Goal: Transaction & Acquisition: Purchase product/service

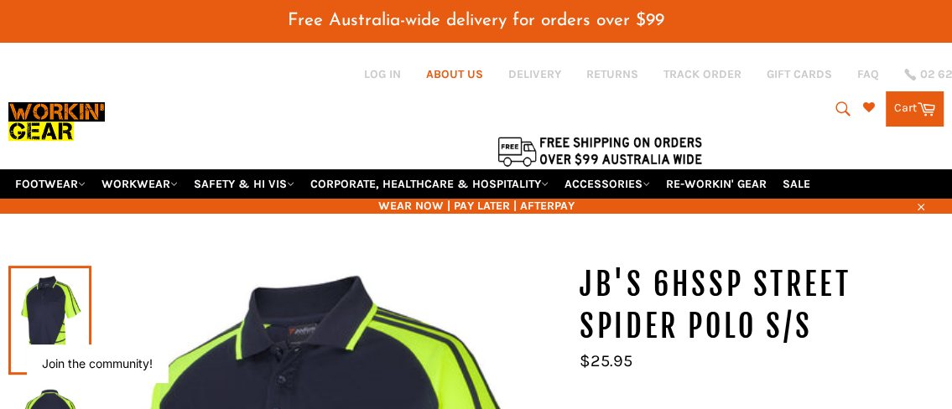
click at [463, 75] on link "ABOUT US" at bounding box center [454, 74] width 57 height 16
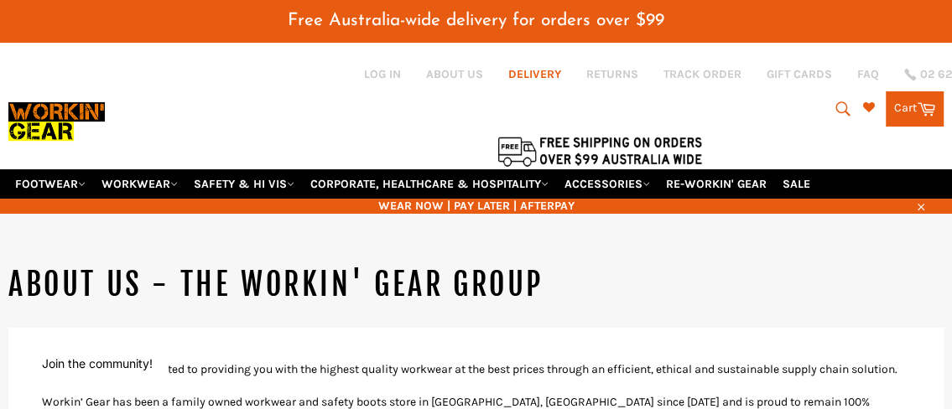
click at [555, 78] on link "DELIVERY" at bounding box center [534, 74] width 53 height 16
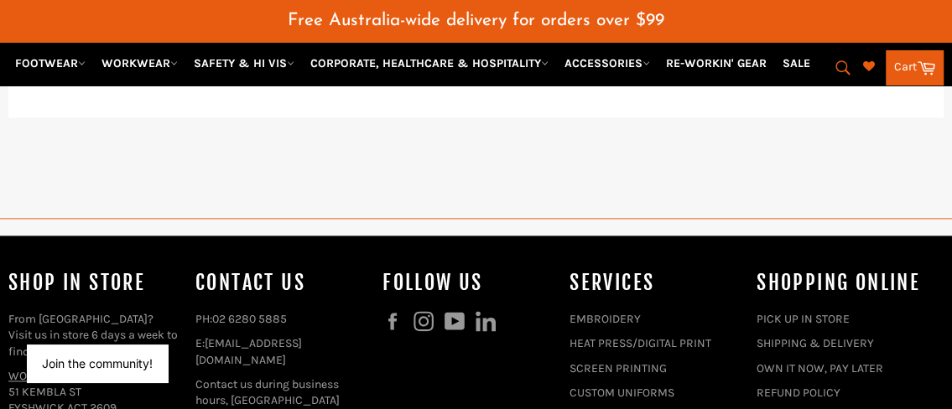
scroll to position [1342, 0]
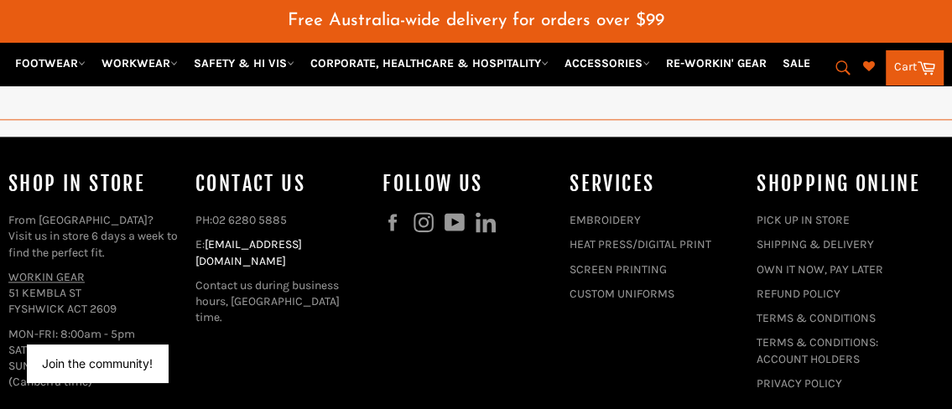
click at [276, 244] on link "[EMAIL_ADDRESS][DOMAIN_NAME]" at bounding box center [248, 252] width 107 height 30
click at [252, 327] on div "Contact Us PH: 02 6280 5885 E: shop@workingear.com.au Contact us during busines…" at bounding box center [280, 269] width 170 height 198
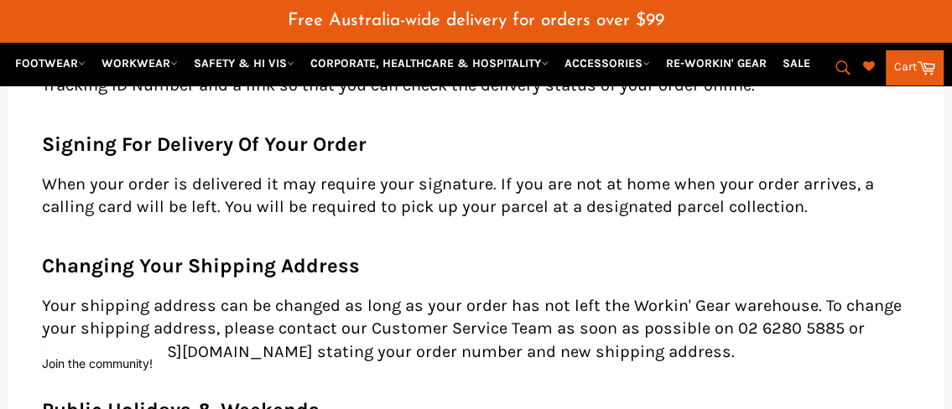
scroll to position [503, 0]
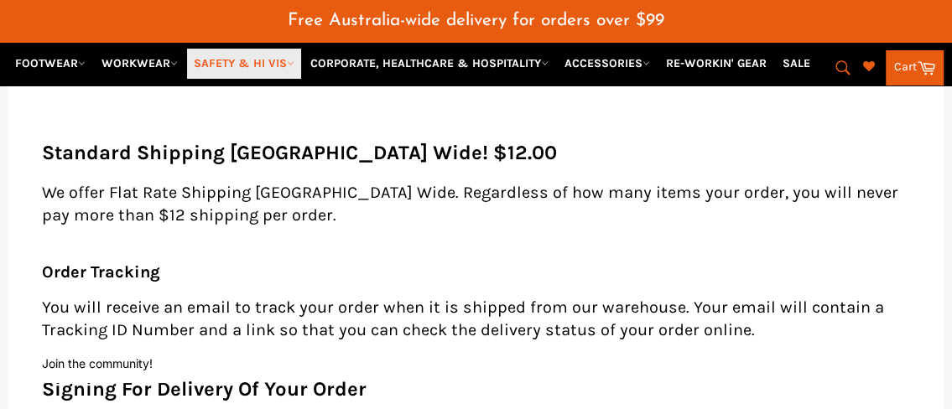
click at [281, 62] on link "SAFETY & HI VIS" at bounding box center [244, 63] width 114 height 29
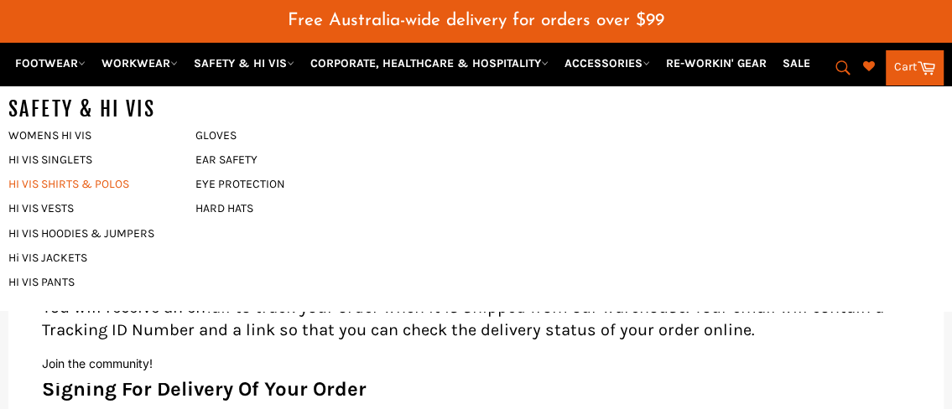
click at [78, 185] on link "HI VIS SHIRTS & POLOS" at bounding box center [89, 184] width 179 height 24
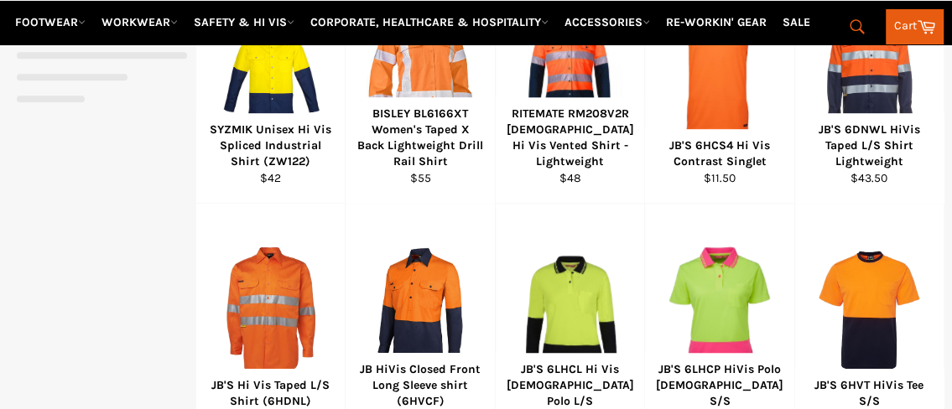
select select "******"
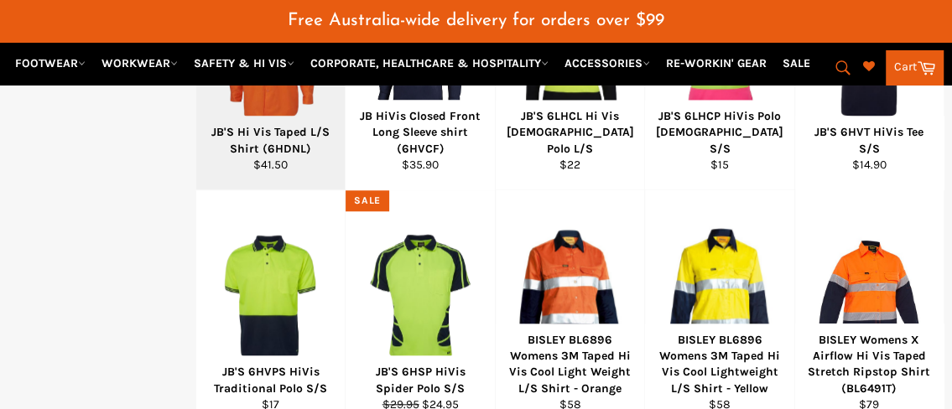
scroll to position [966, 0]
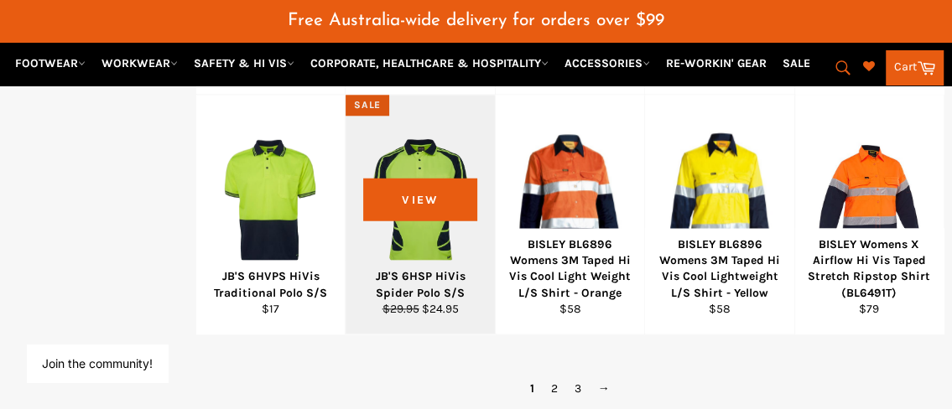
click at [435, 246] on div "View" at bounding box center [420, 214] width 148 height 239
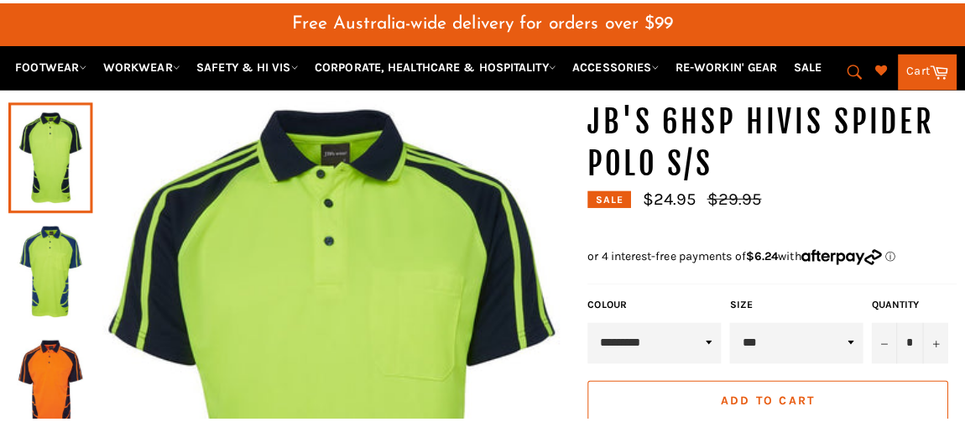
scroll to position [125, 0]
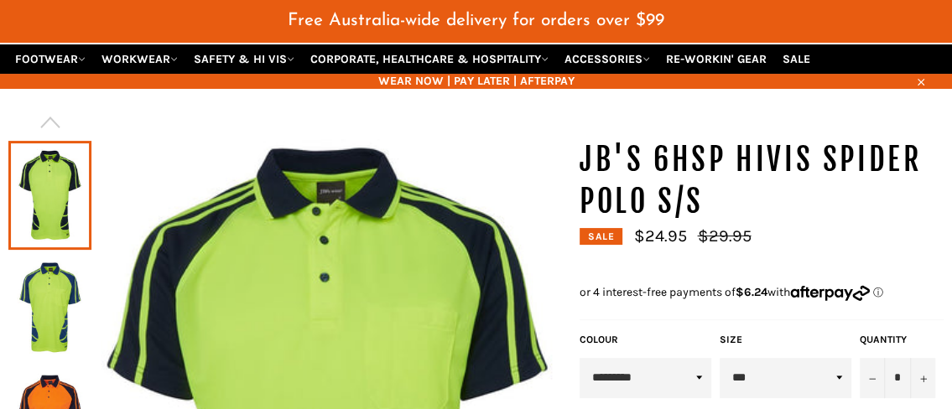
click at [841, 378] on select "*** ** *** *** *** *** *** *** *** ***" at bounding box center [786, 378] width 132 height 40
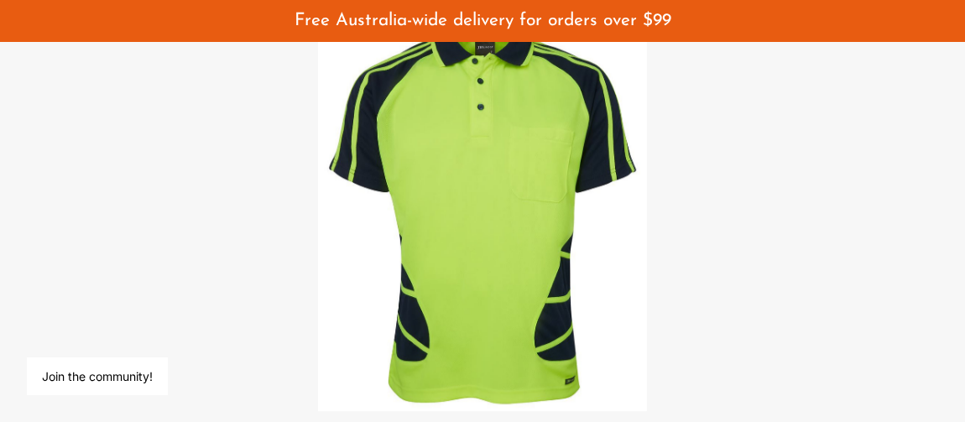
click at [669, 198] on div at bounding box center [482, 211] width 965 height 422
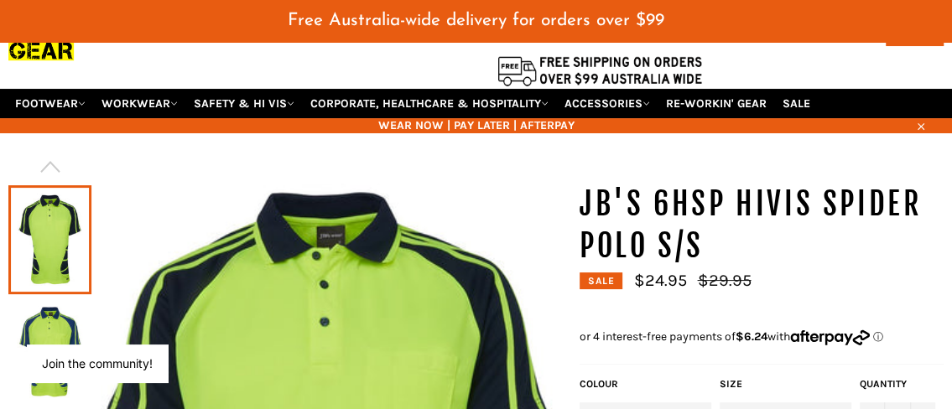
scroll to position [180, 0]
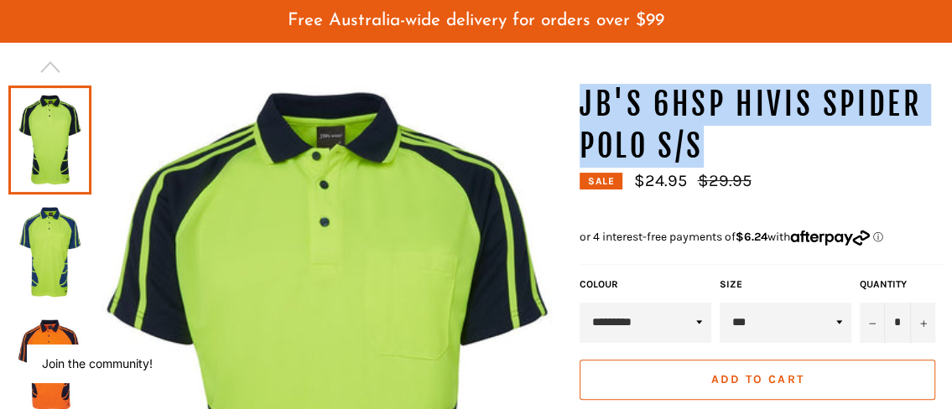
drag, startPoint x: 703, startPoint y: 142, endPoint x: 576, endPoint y: 106, distance: 131.7
drag, startPoint x: 576, startPoint y: 106, endPoint x: 626, endPoint y: 106, distance: 49.5
copy h1 "JB'S 6HSP HiVis Spider Polo S/S"
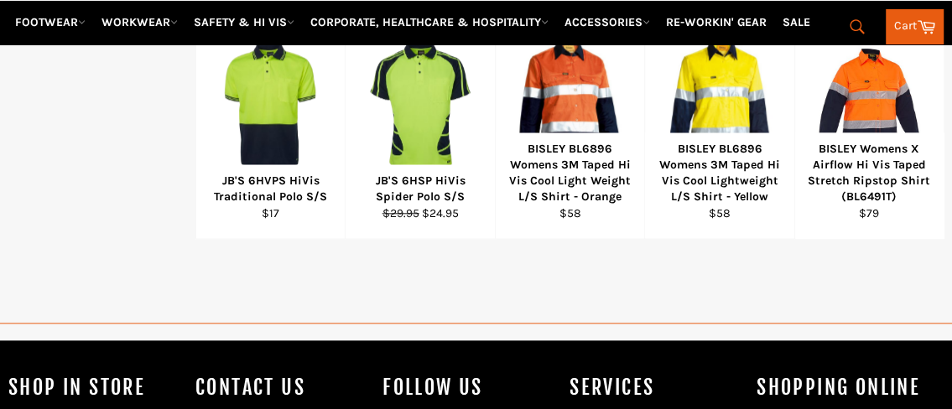
select select "******"
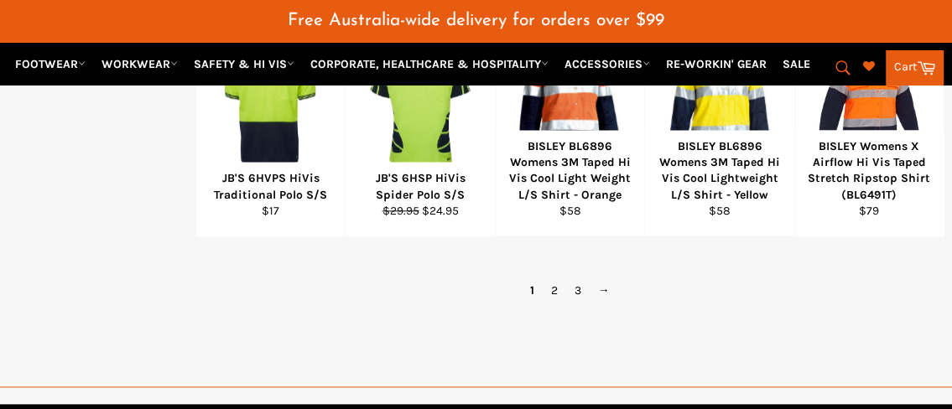
scroll to position [1060, 0]
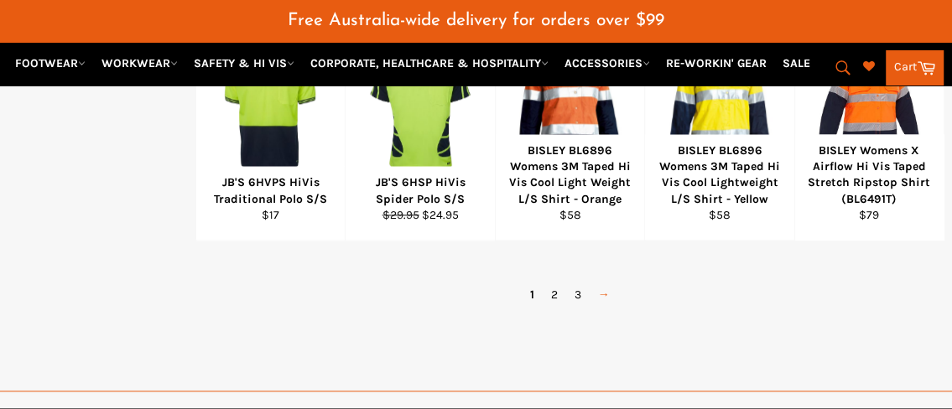
click at [605, 290] on link "→" at bounding box center [604, 295] width 29 height 24
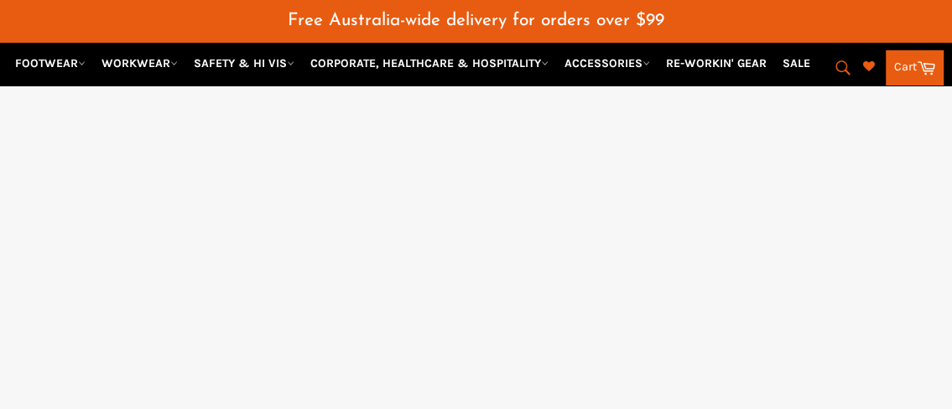
select select "******"
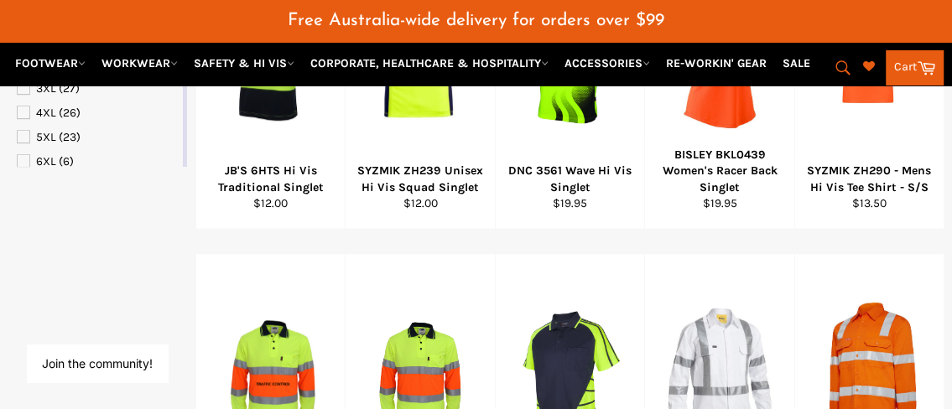
scroll to position [886, 0]
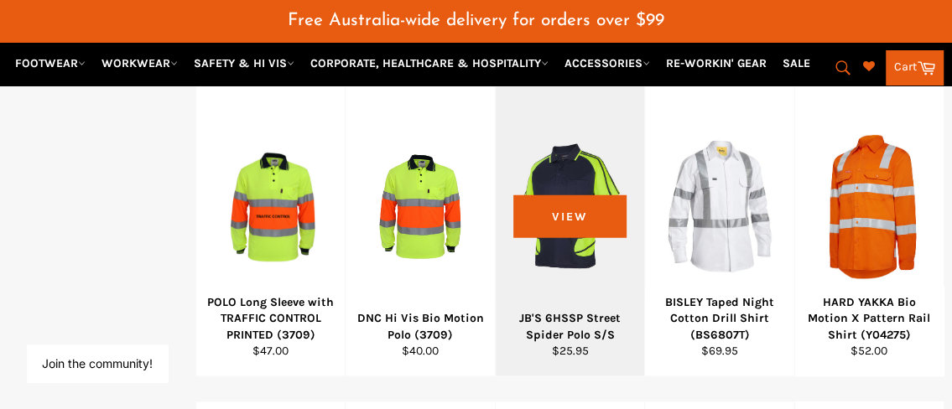
click at [577, 199] on div "View" at bounding box center [570, 230] width 148 height 289
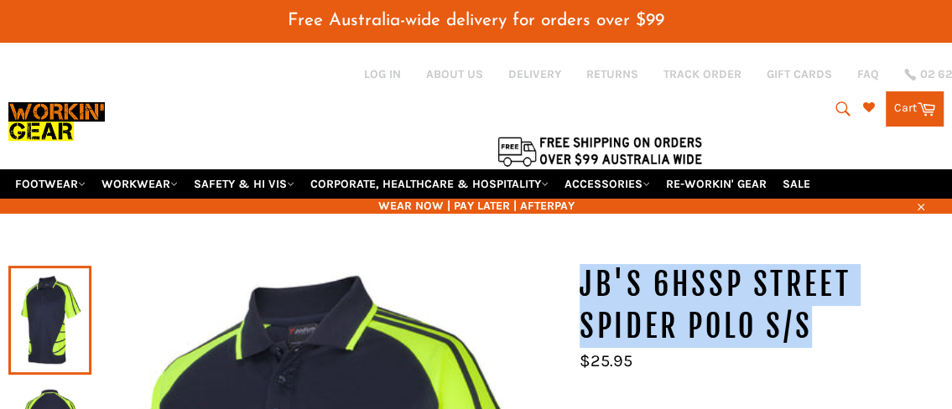
drag, startPoint x: 812, startPoint y: 319, endPoint x: 581, endPoint y: 286, distance: 233.9
click at [581, 286] on h1 "JB'S 6HSSP Street Spider Polo S/S" at bounding box center [762, 305] width 364 height 83
drag, startPoint x: 581, startPoint y: 286, endPoint x: 596, endPoint y: 281, distance: 15.9
copy h1 "JB'S 6HSSP Street Spider Polo S/S"
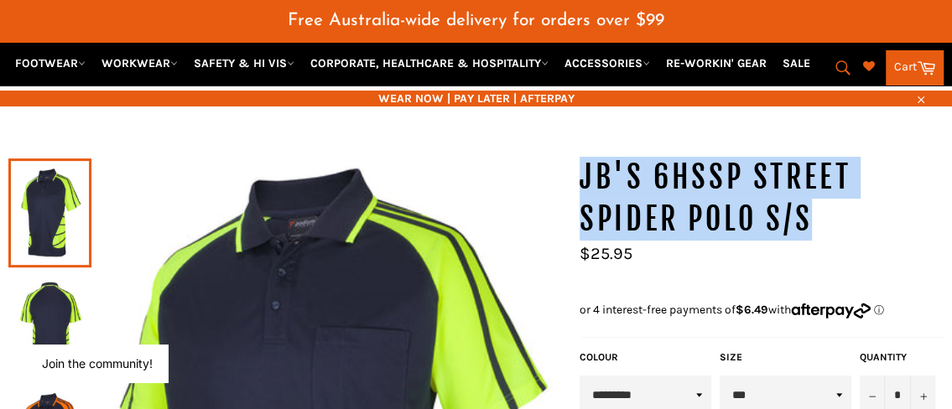
scroll to position [252, 0]
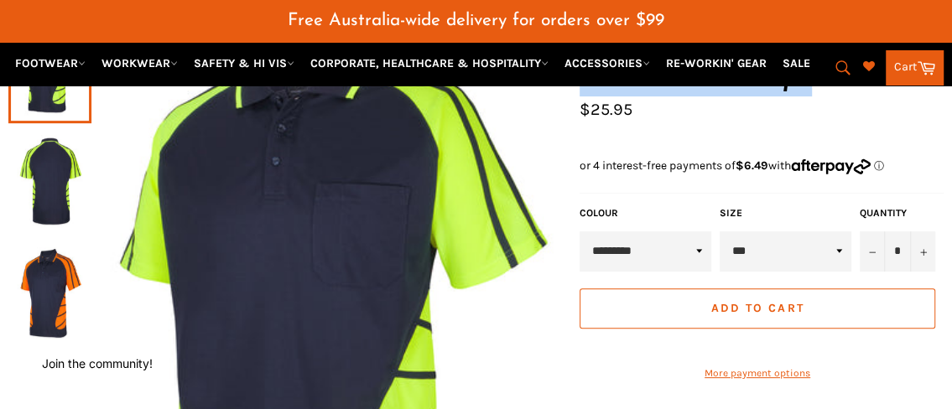
click at [835, 250] on select "*** ** *** *** *** *** *** *** *** ***" at bounding box center [786, 252] width 132 height 40
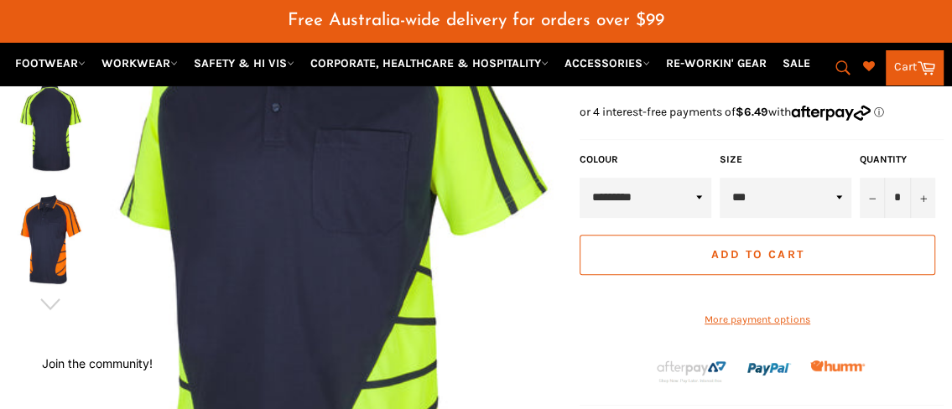
scroll to position [0, 0]
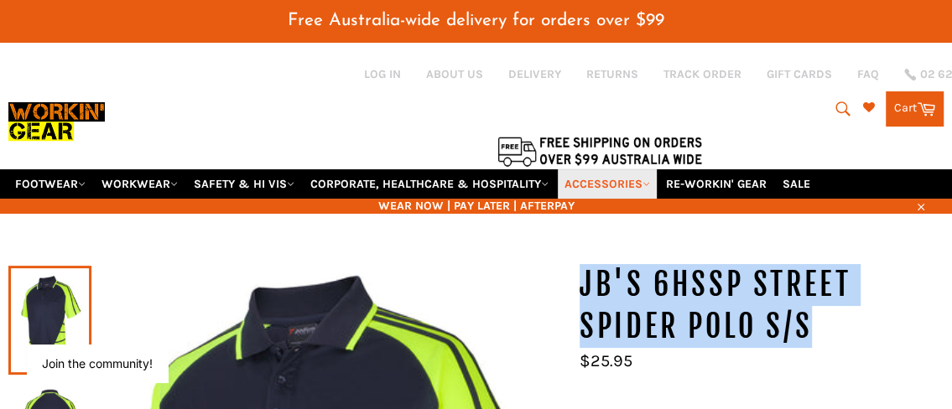
click at [650, 185] on icon at bounding box center [647, 184] width 8 height 8
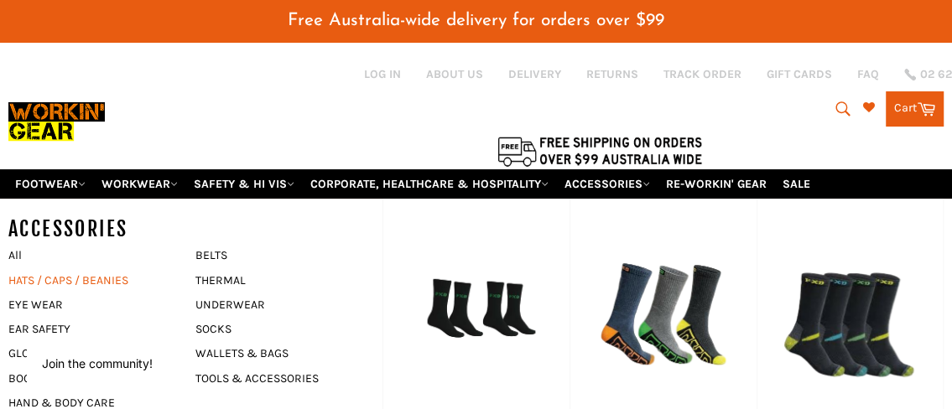
click at [53, 283] on link "HATS / CAPS / BEANIES" at bounding box center [89, 280] width 179 height 24
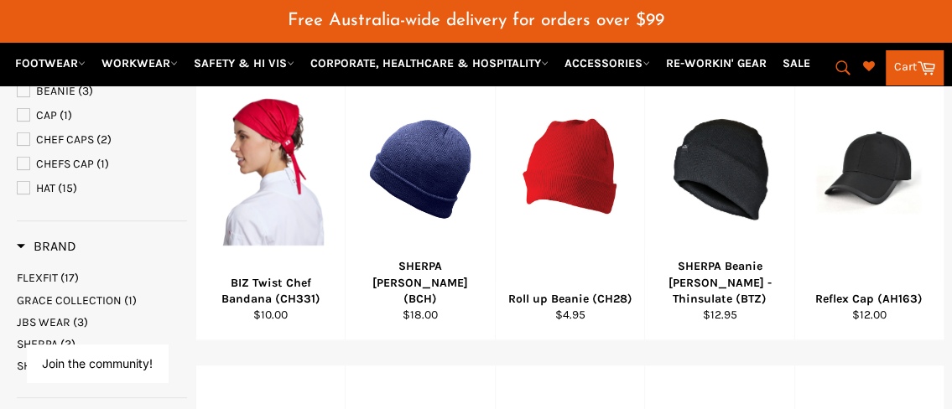
scroll to position [293, 0]
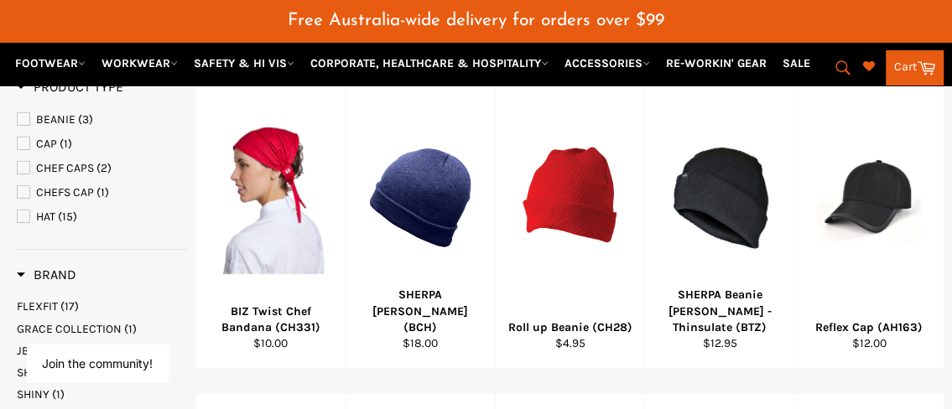
click at [26, 146] on span "CAP" at bounding box center [24, 144] width 12 height 12
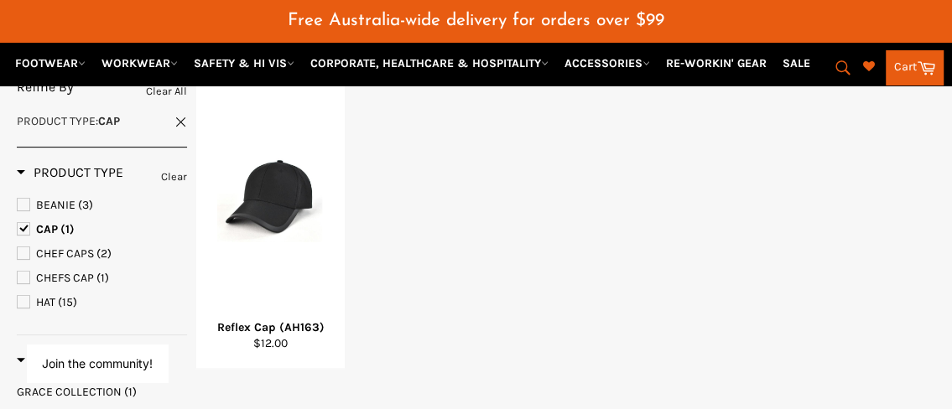
click at [26, 227] on span "CAP" at bounding box center [24, 229] width 12 height 12
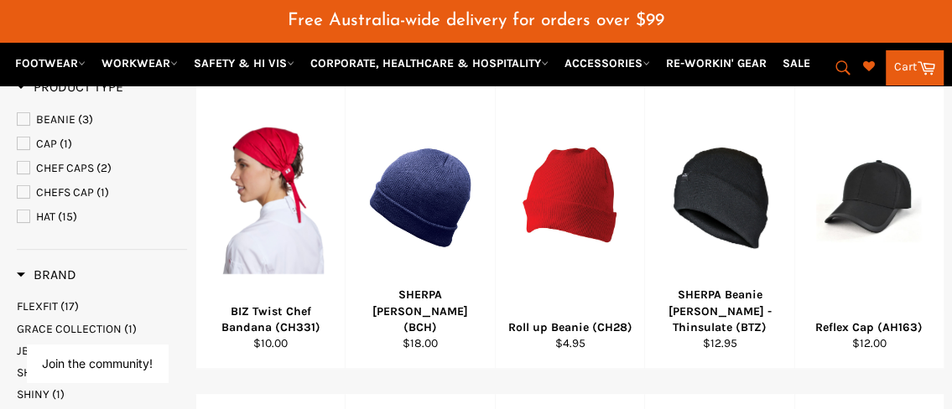
click at [26, 220] on span "HAT" at bounding box center [24, 217] width 12 height 12
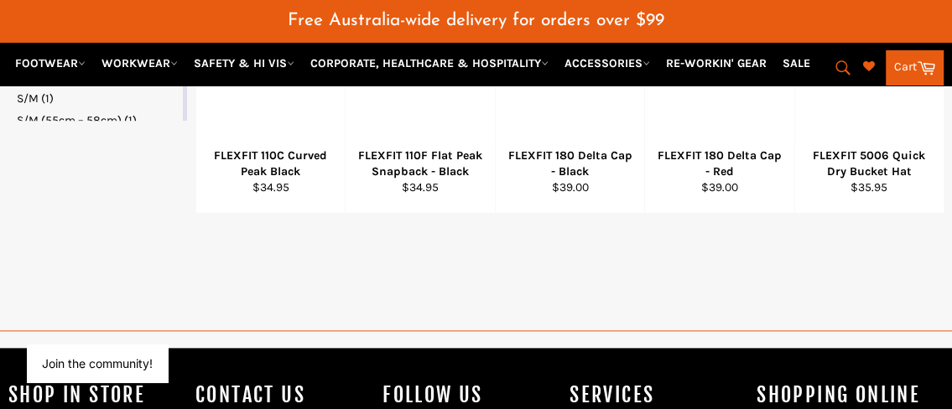
scroll to position [880, 0]
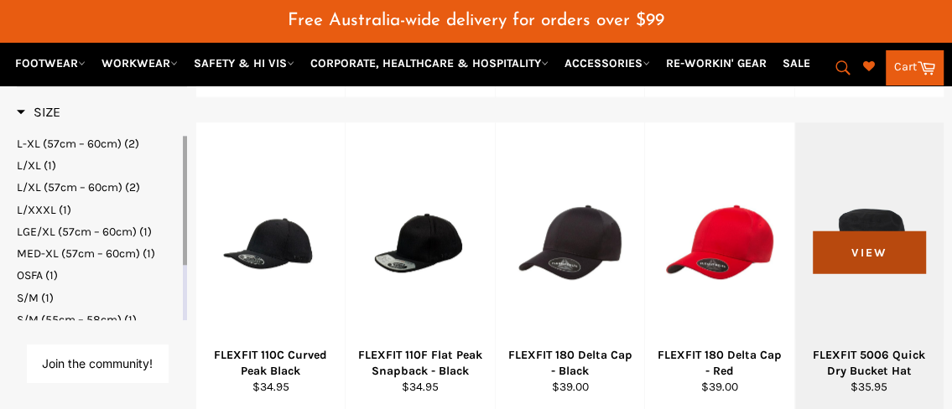
click at [882, 231] on span "View" at bounding box center [869, 252] width 113 height 43
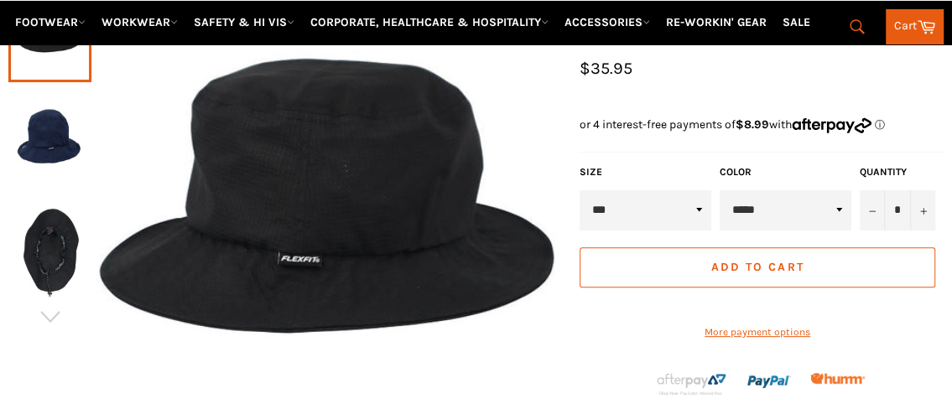
scroll to position [293, 0]
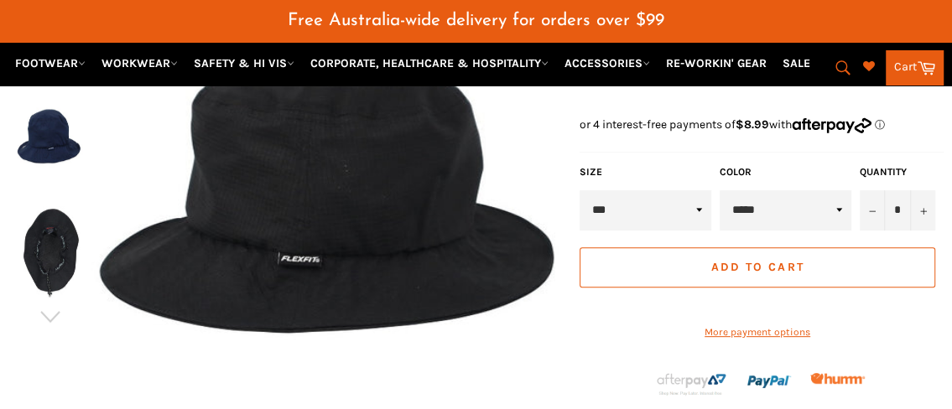
click at [703, 208] on select "*** **** ******" at bounding box center [646, 210] width 132 height 40
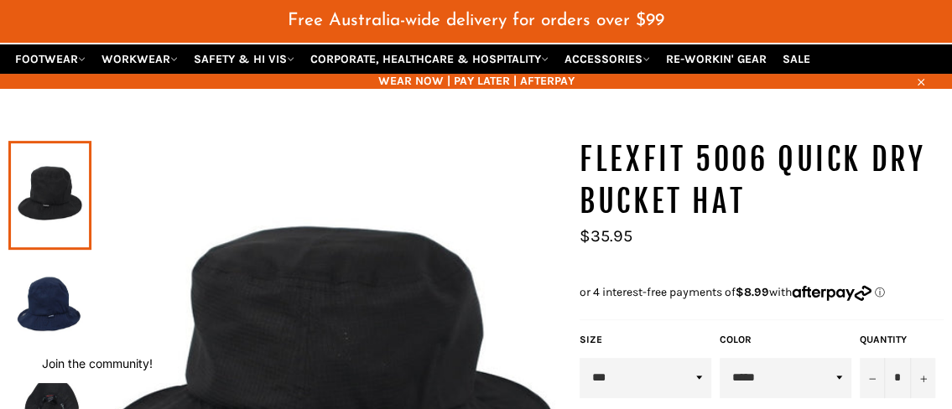
scroll to position [209, 0]
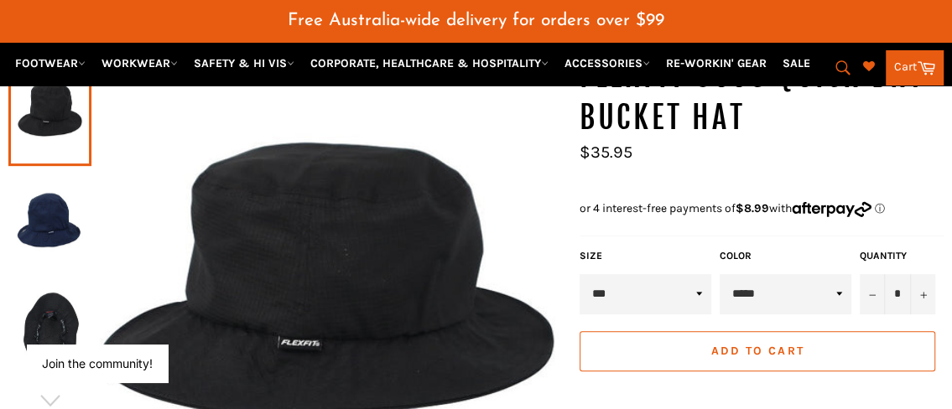
click at [48, 217] on img at bounding box center [50, 224] width 66 height 92
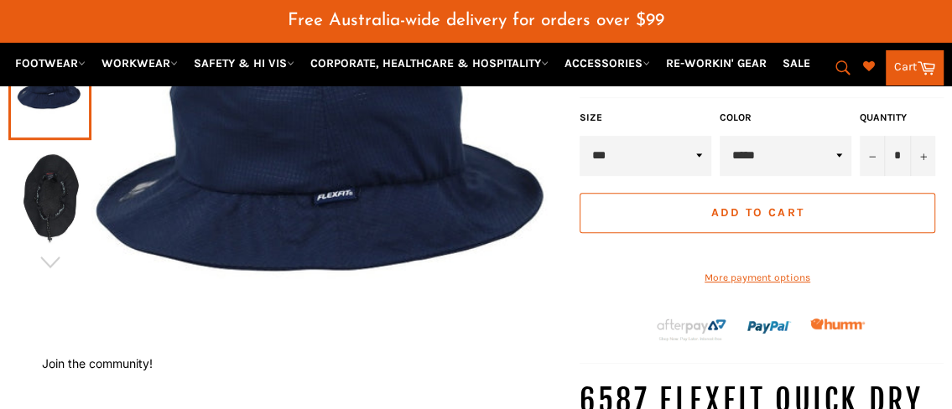
scroll to position [377, 0]
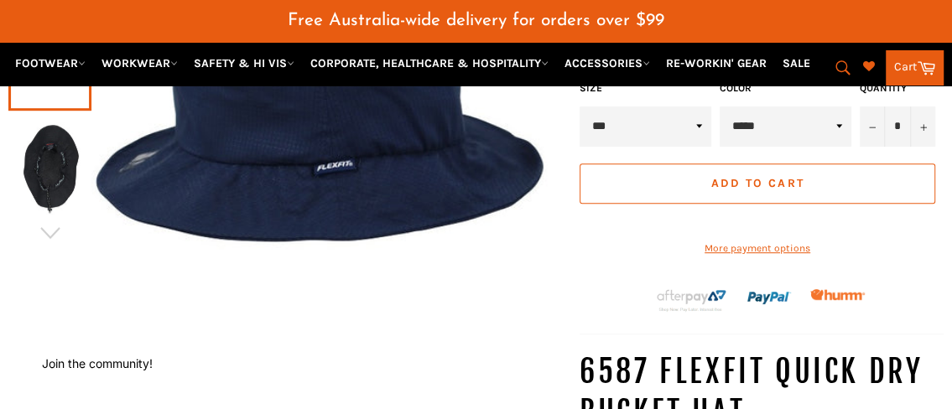
click at [31, 169] on img at bounding box center [50, 168] width 66 height 92
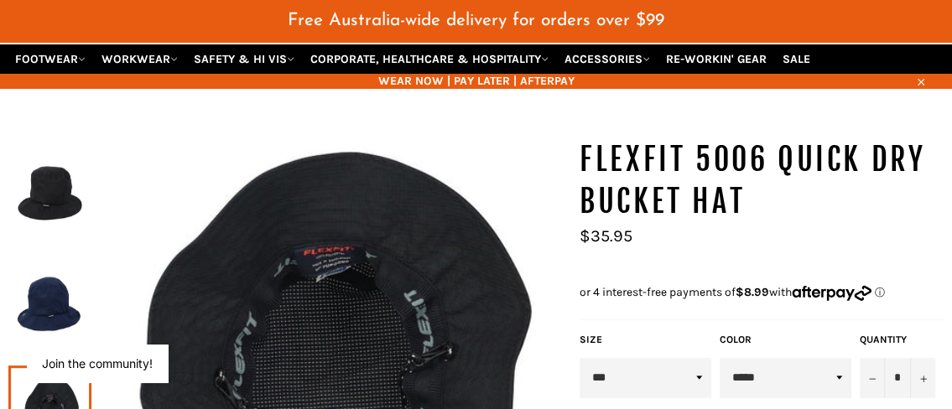
scroll to position [0, 0]
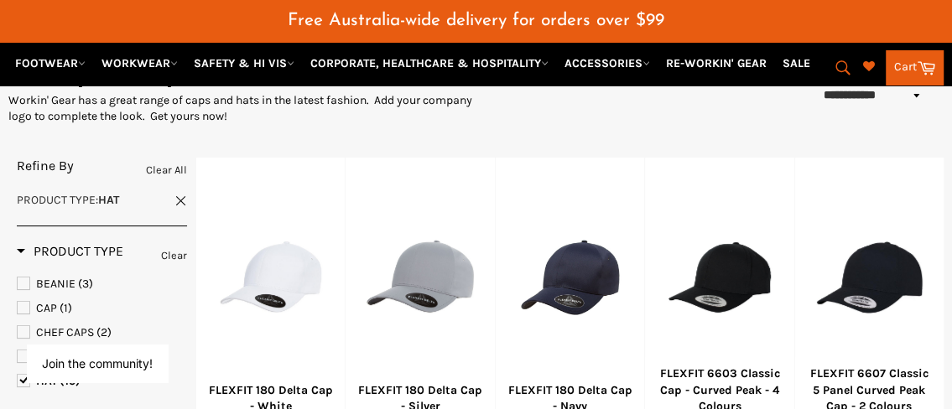
scroll to position [213, 0]
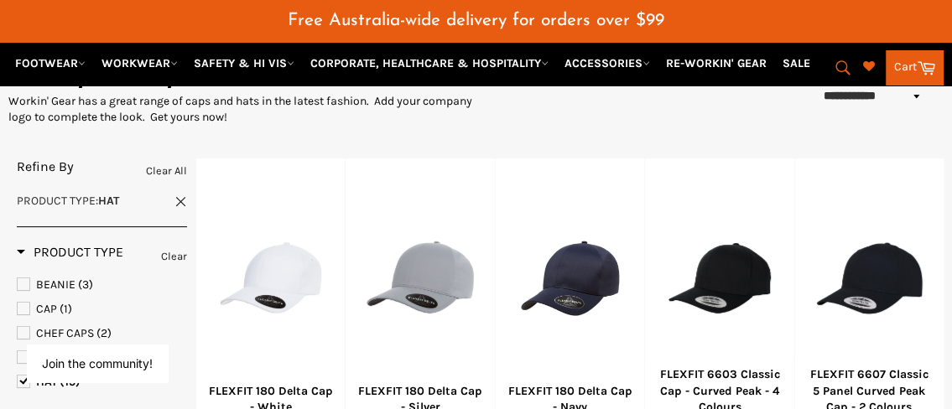
click at [25, 303] on span "CAP" at bounding box center [24, 309] width 12 height 12
